Goal: Task Accomplishment & Management: Use online tool/utility

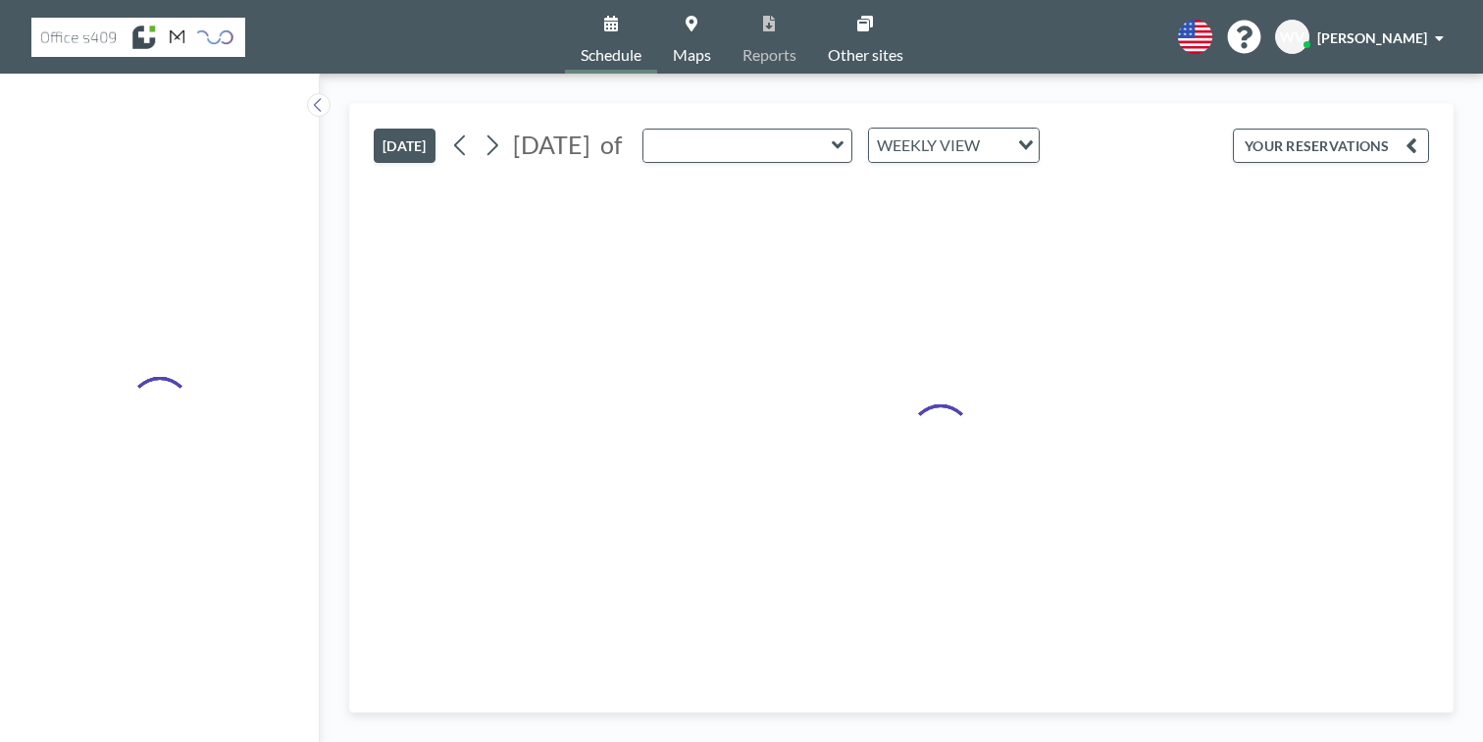
type input "Meet 2"
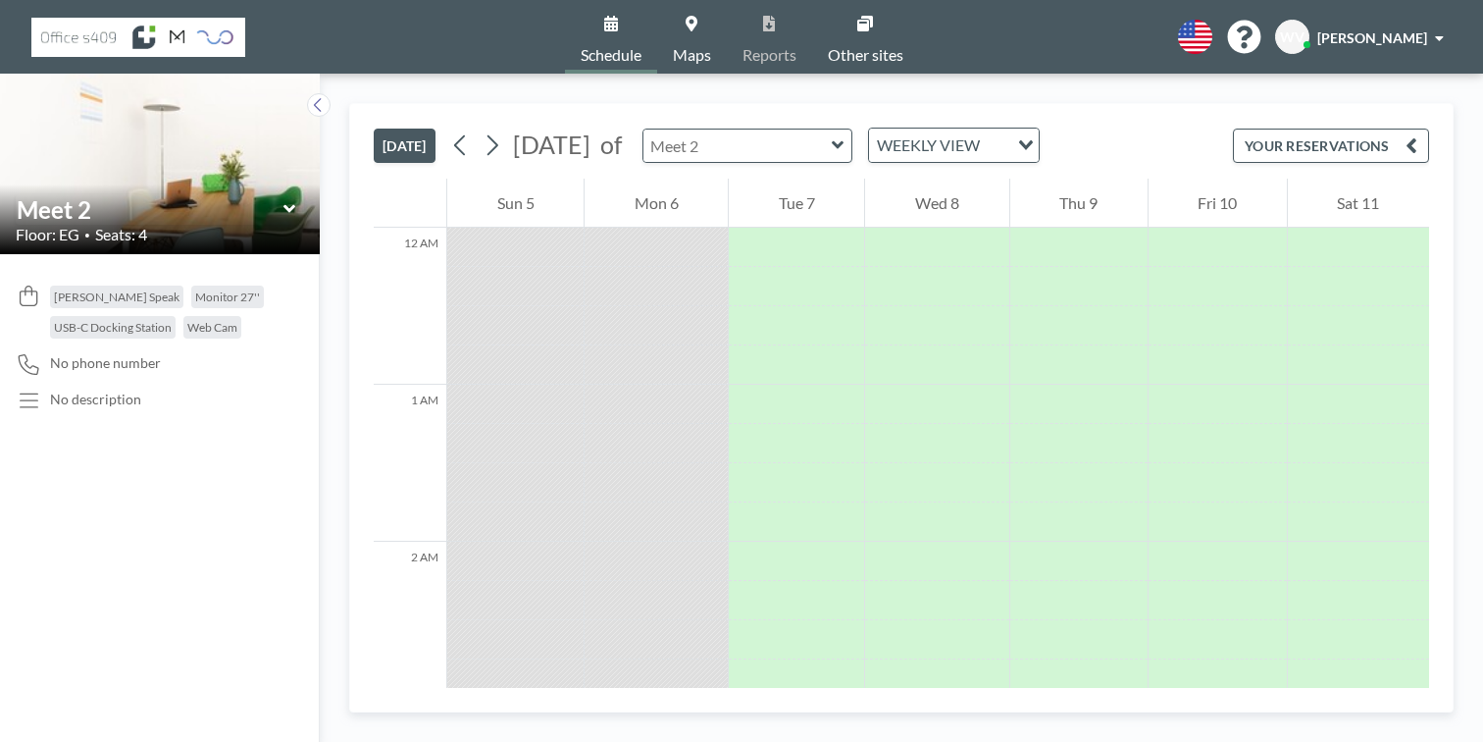
click at [643, 129] on input "text" at bounding box center [737, 145] width 188 height 32
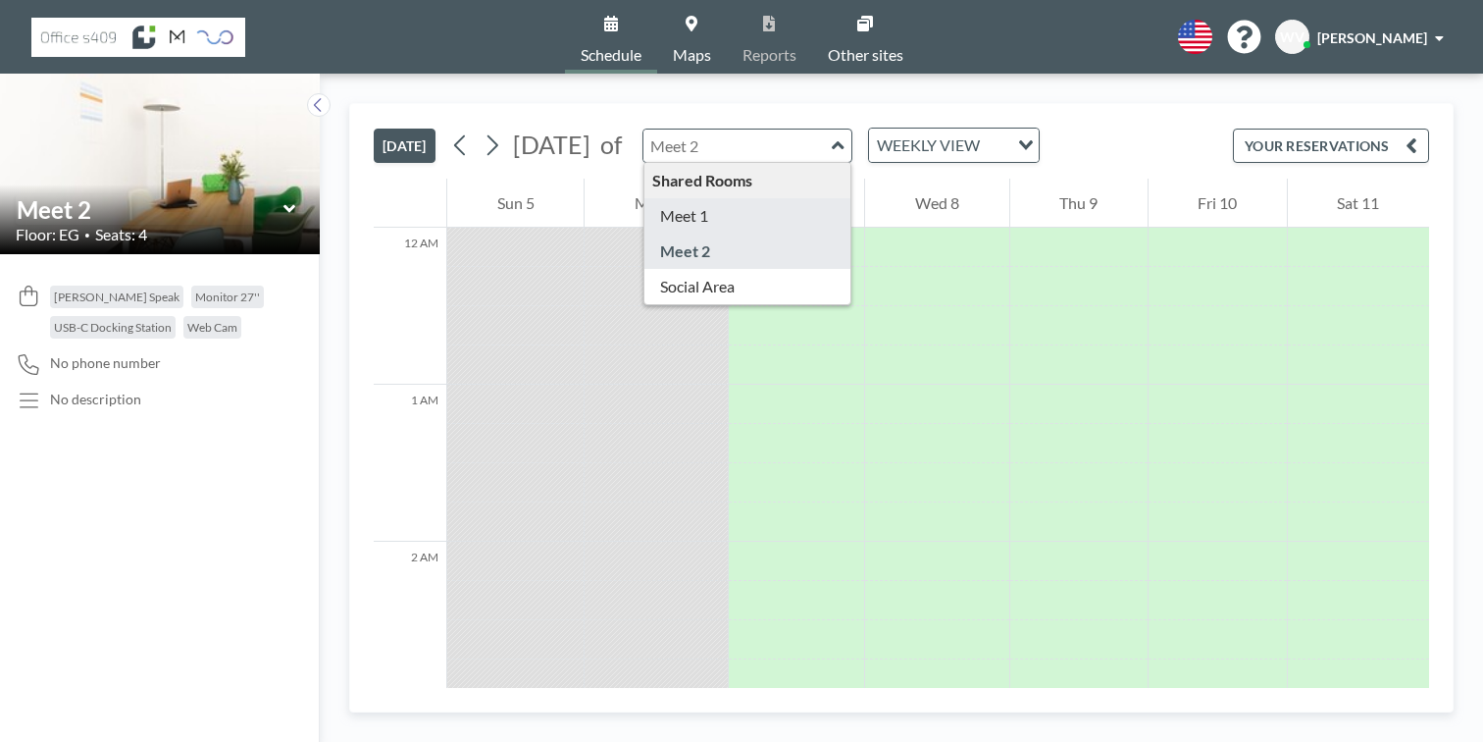
type input "Meet 1"
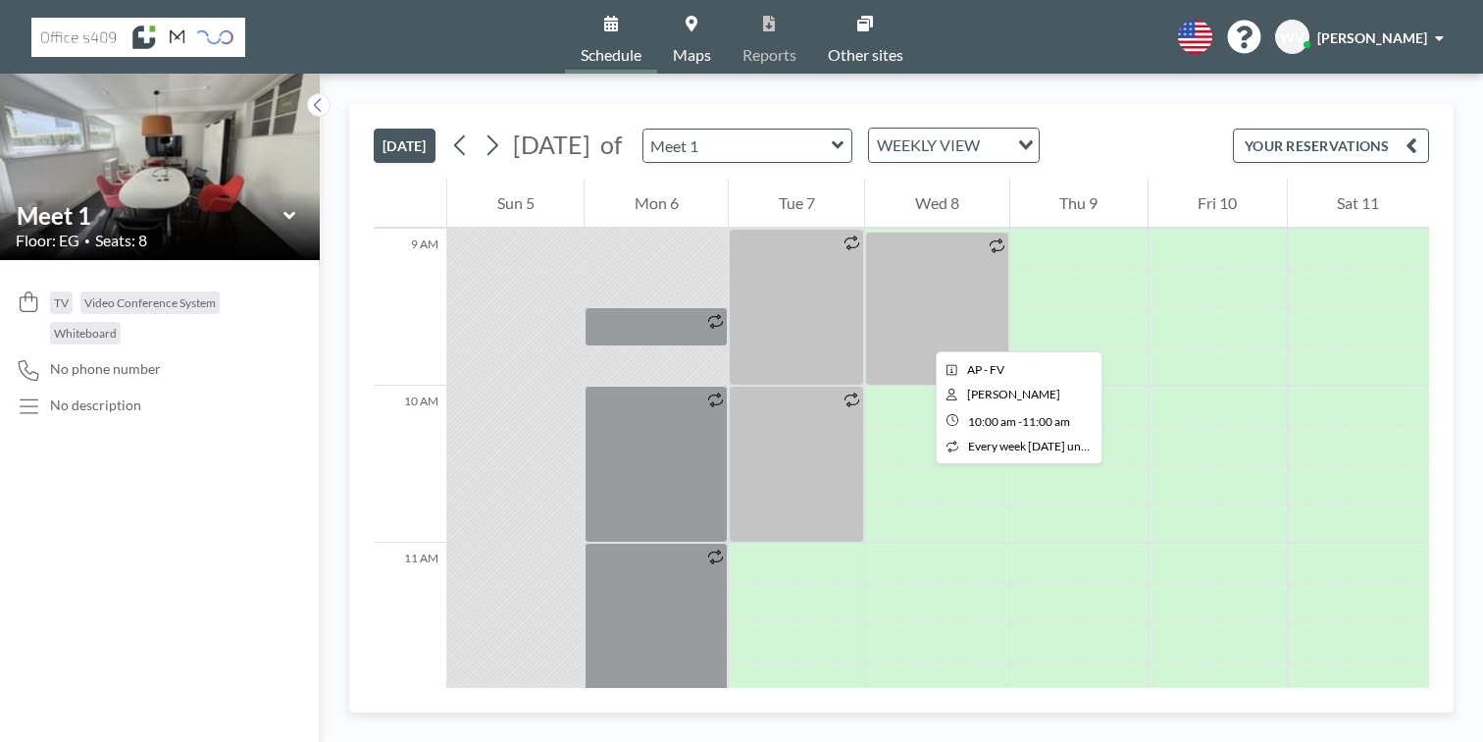
scroll to position [1417, 0]
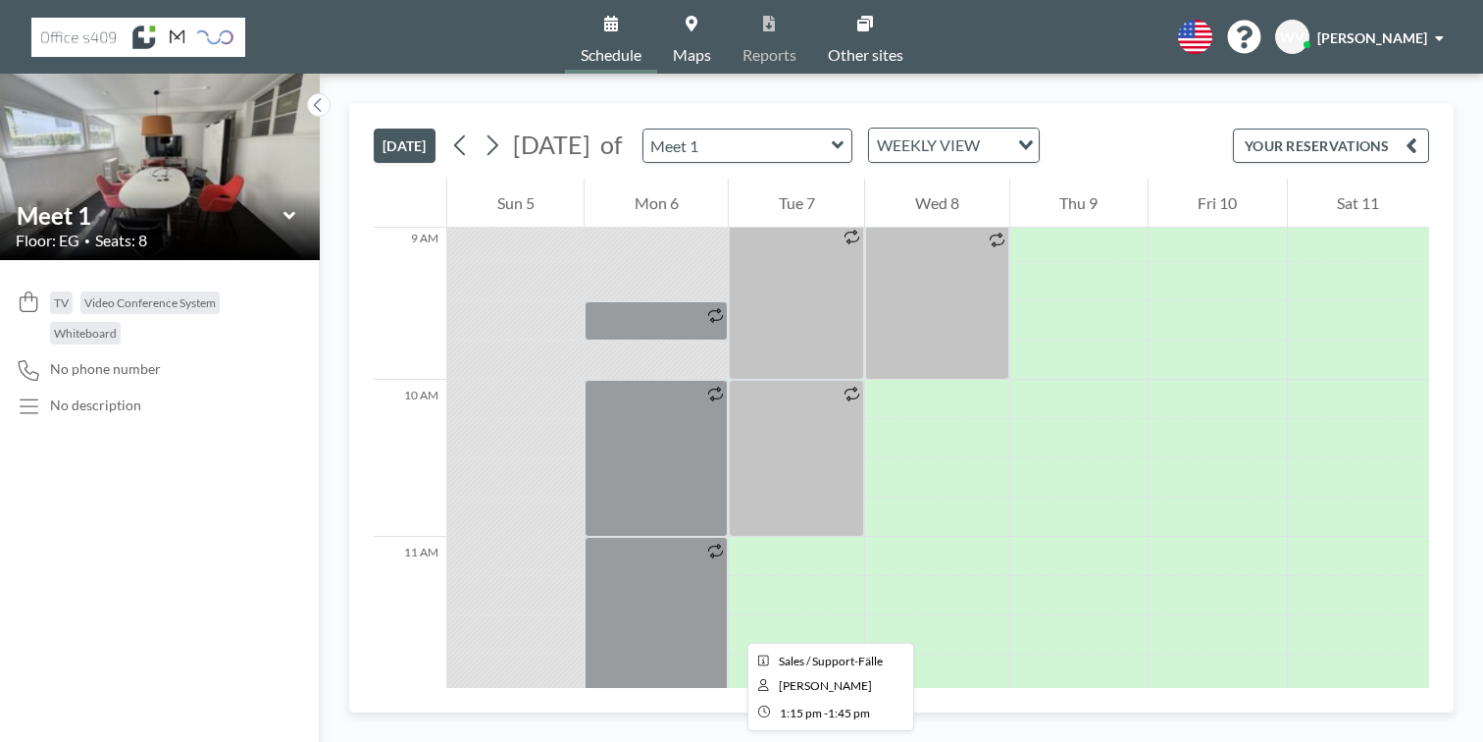
drag, startPoint x: 594, startPoint y: 467, endPoint x: 588, endPoint y: 513, distance: 46.6
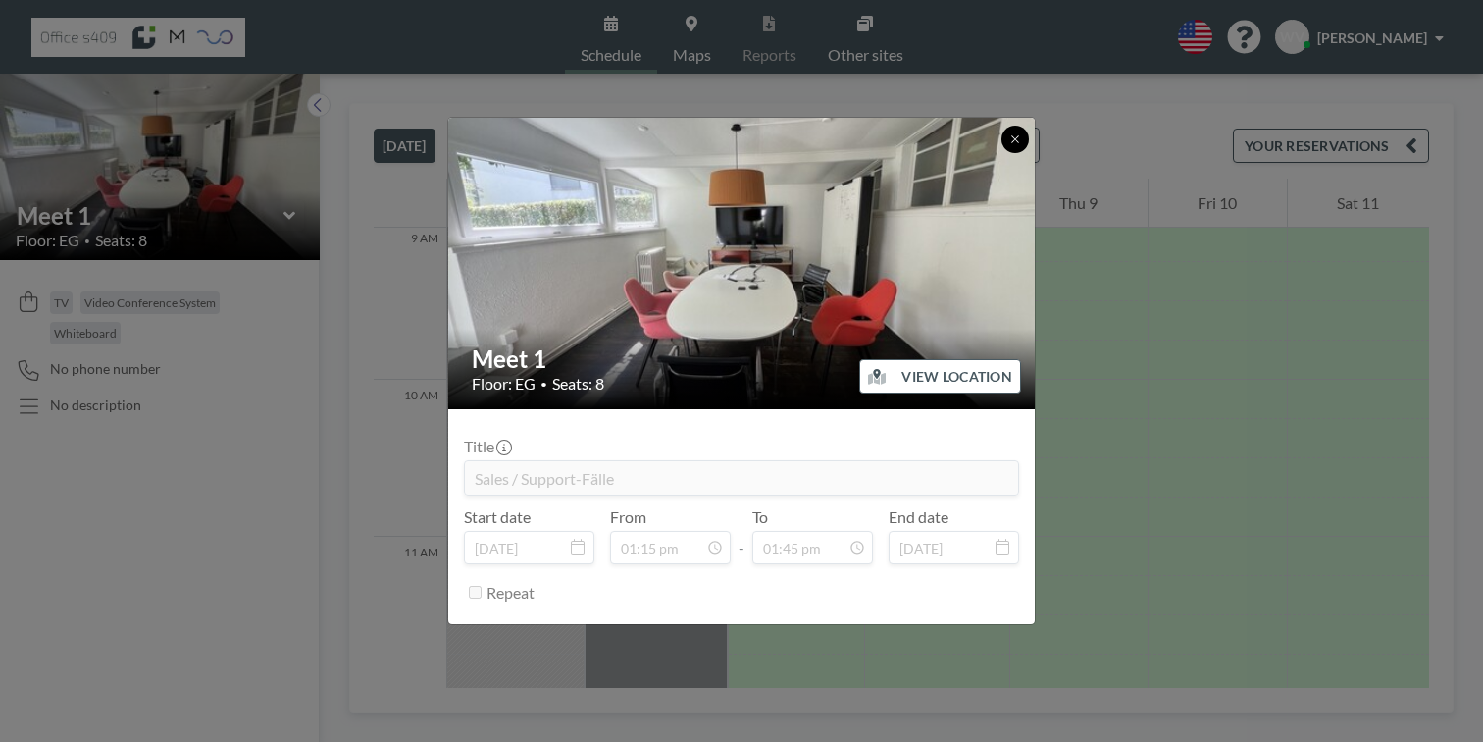
click at [1001, 153] on button at bounding box center [1014, 139] width 27 height 27
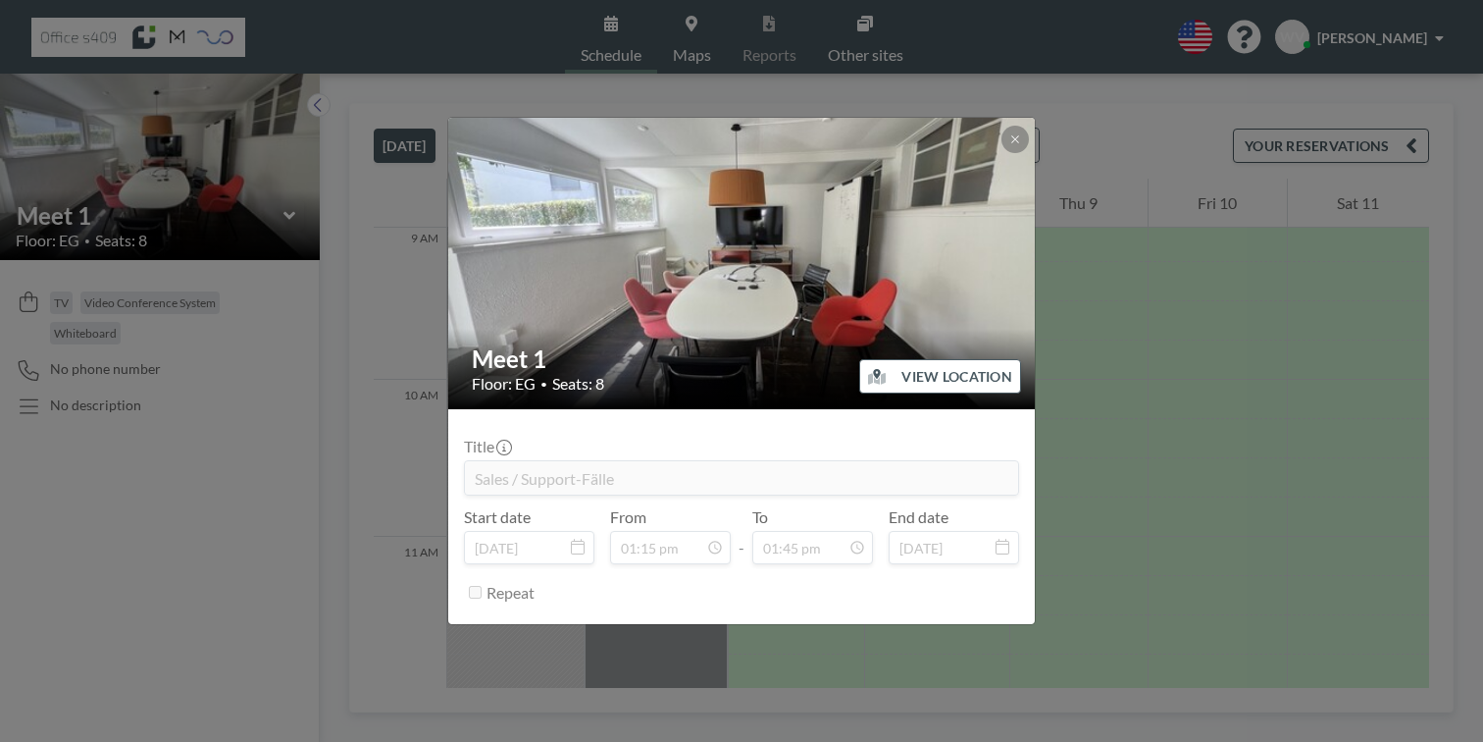
click at [756, 283] on img at bounding box center [742, 262] width 589 height 441
click at [1009, 145] on icon at bounding box center [1015, 139] width 12 height 12
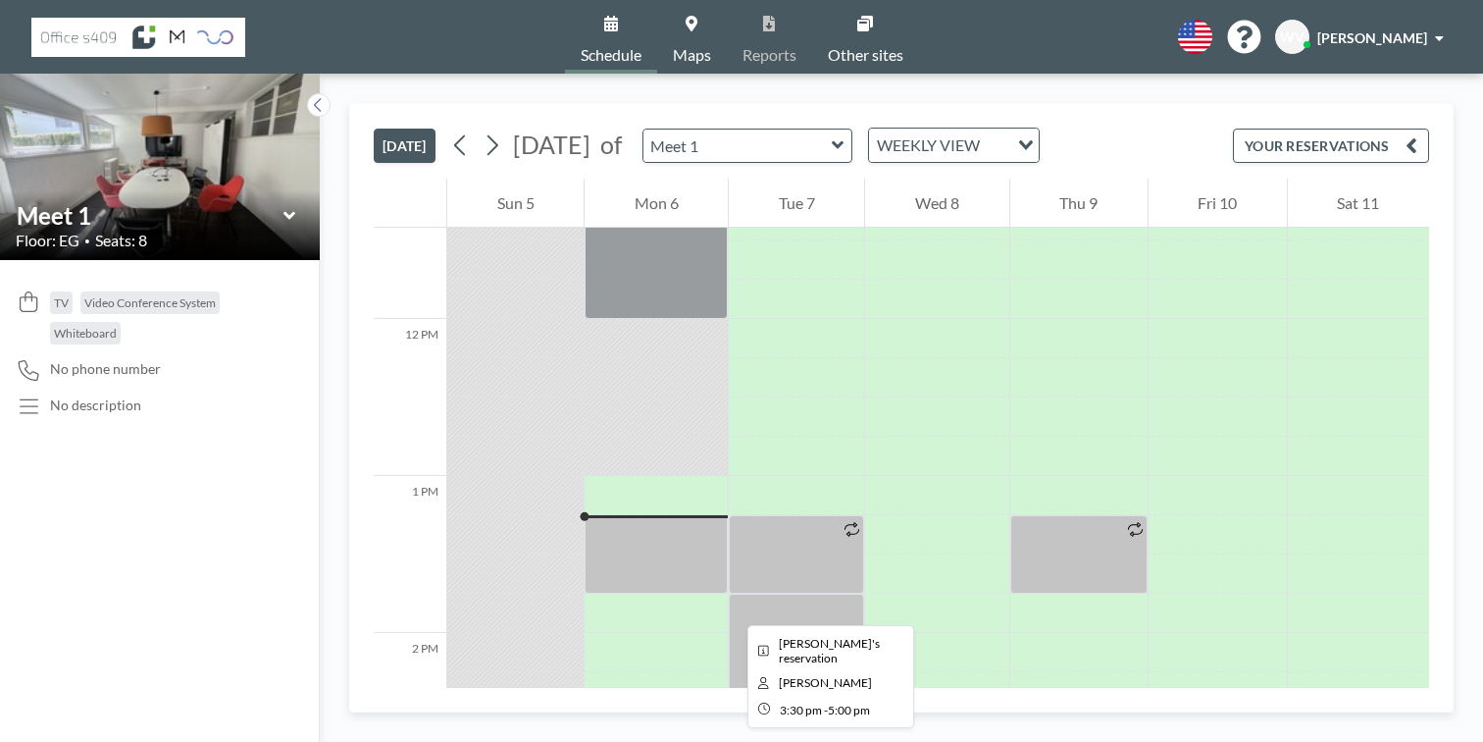
scroll to position [1787, 0]
